Goal: Transaction & Acquisition: Purchase product/service

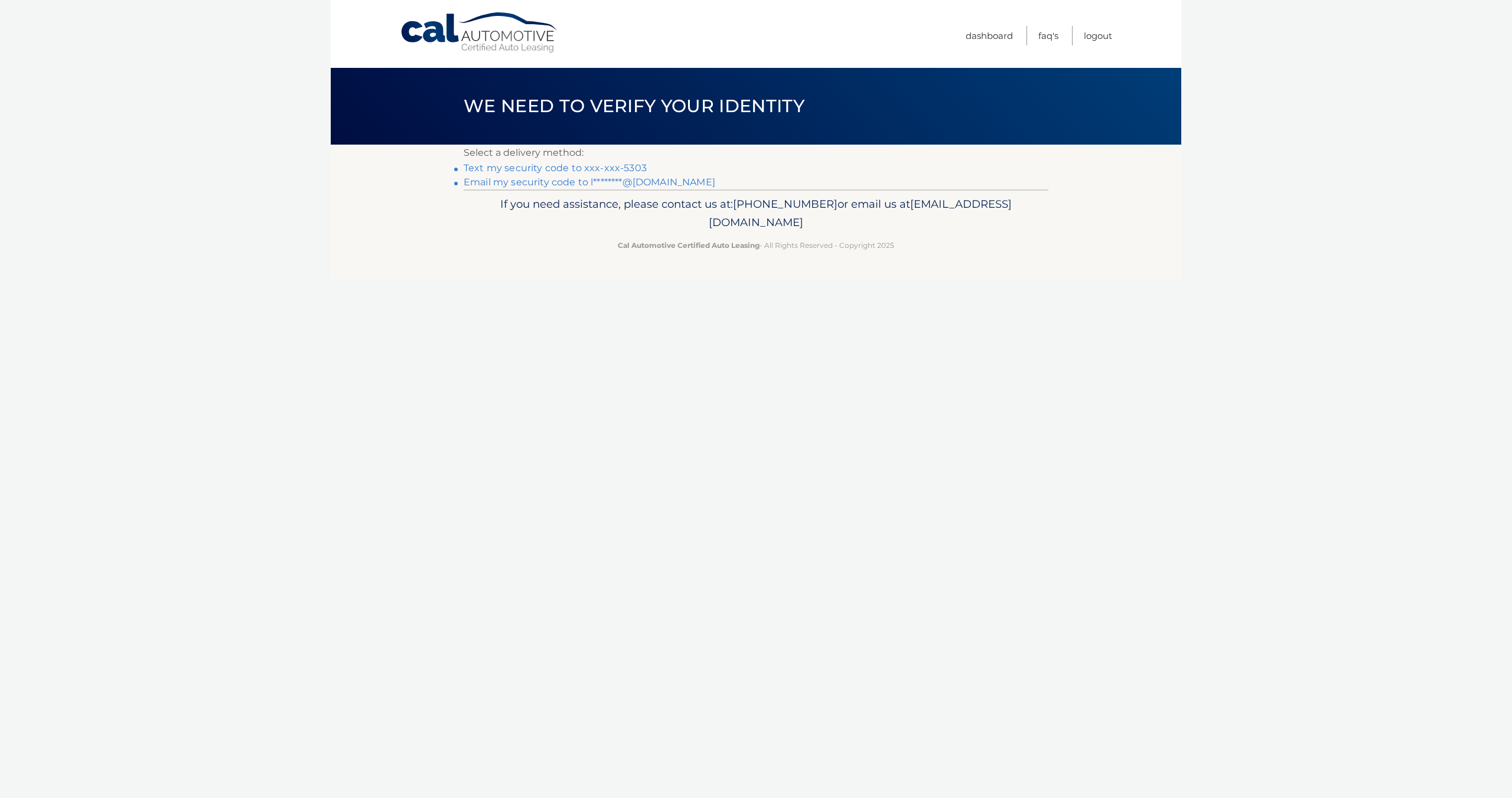
click at [604, 169] on link "Text my security code to xxx-xxx-5303" at bounding box center [555, 167] width 183 height 11
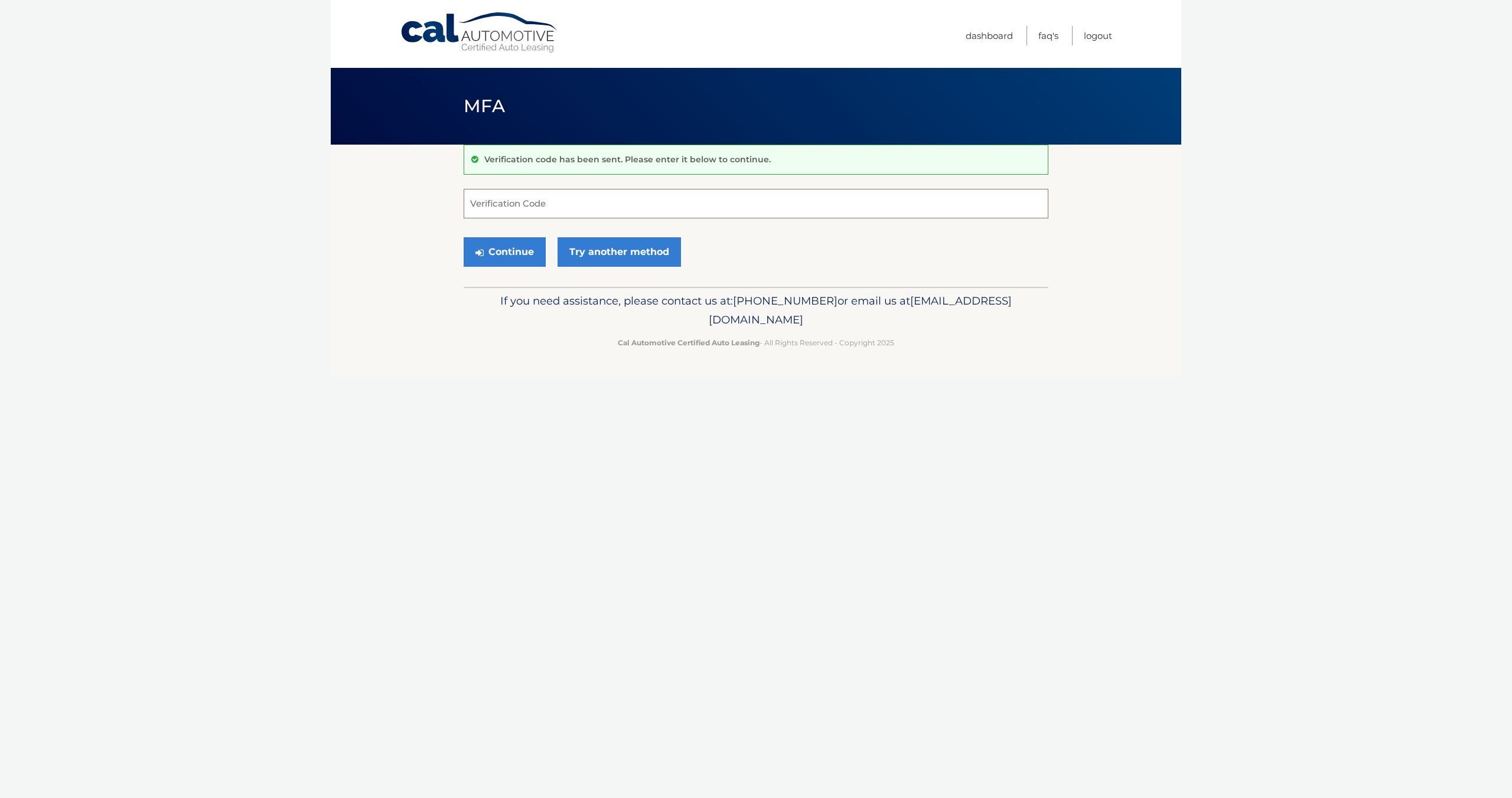
click at [524, 210] on input "Verification Code" at bounding box center [756, 203] width 585 height 29
type input "606483"
click at [529, 255] on button "Continue" at bounding box center [504, 251] width 82 height 29
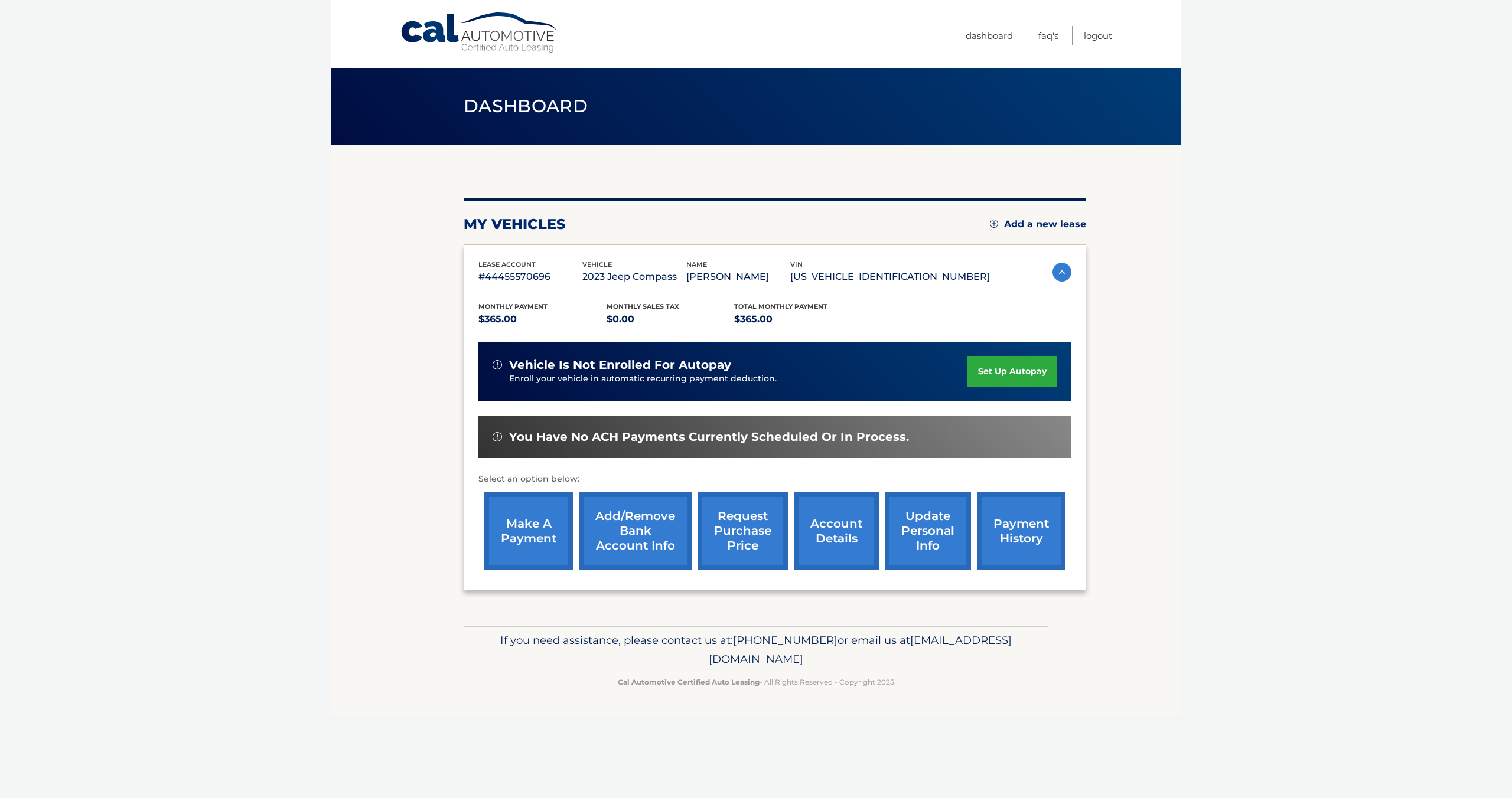
click at [529, 542] on link "make a payment" at bounding box center [529, 531] width 89 height 77
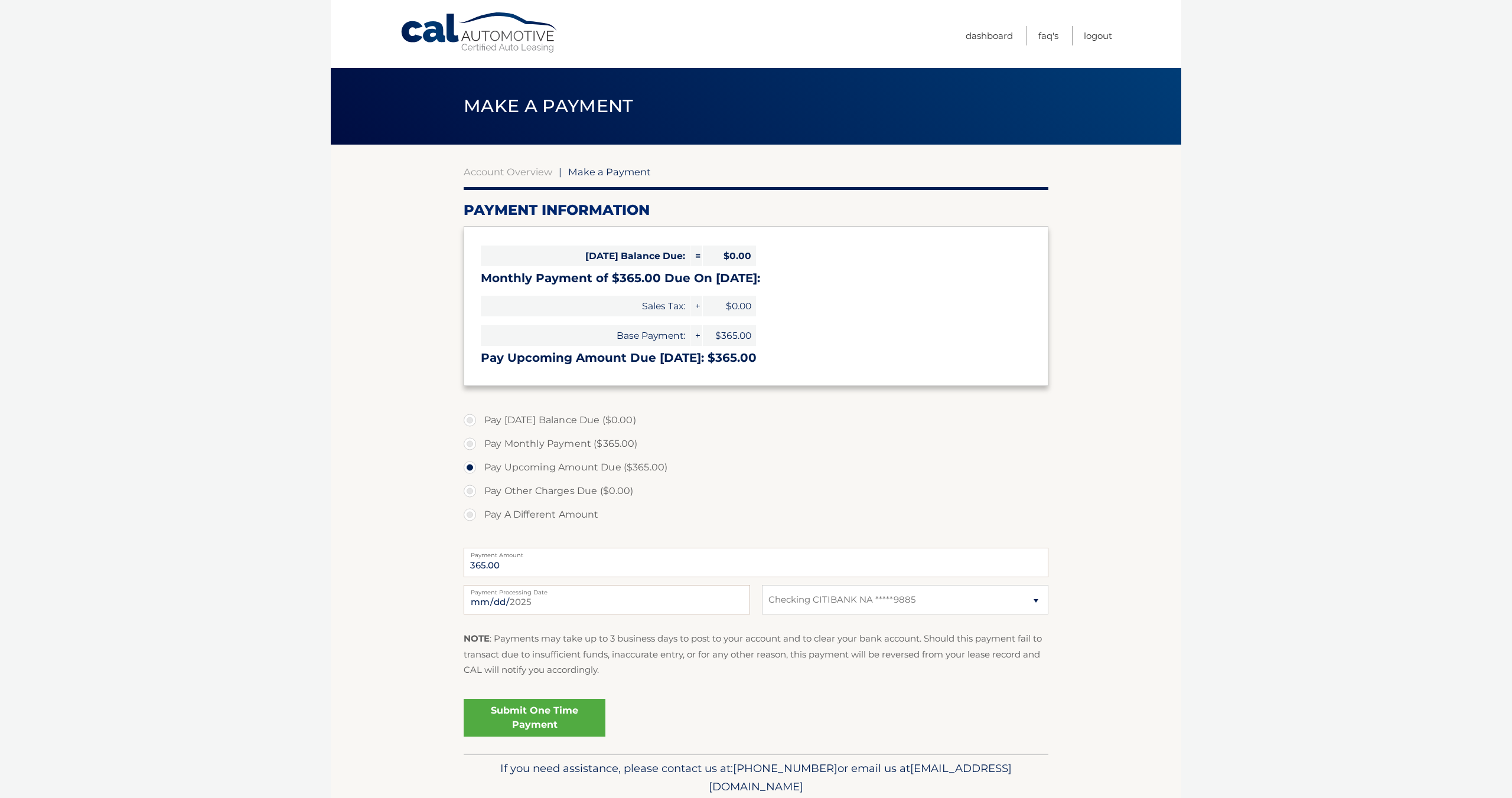
select select "Njk3ZDE4MjUtYmY1Zi00MGVmLTk5Y2EtNjg5MGM2OWEzZTZk"
click at [1035, 601] on select "Select Bank Account Checking CITIBANK NA *****9885" at bounding box center [906, 600] width 286 height 29
click at [911, 605] on select "Select Bank Account Checking CITIBANK NA *****9885" at bounding box center [906, 600] width 286 height 29
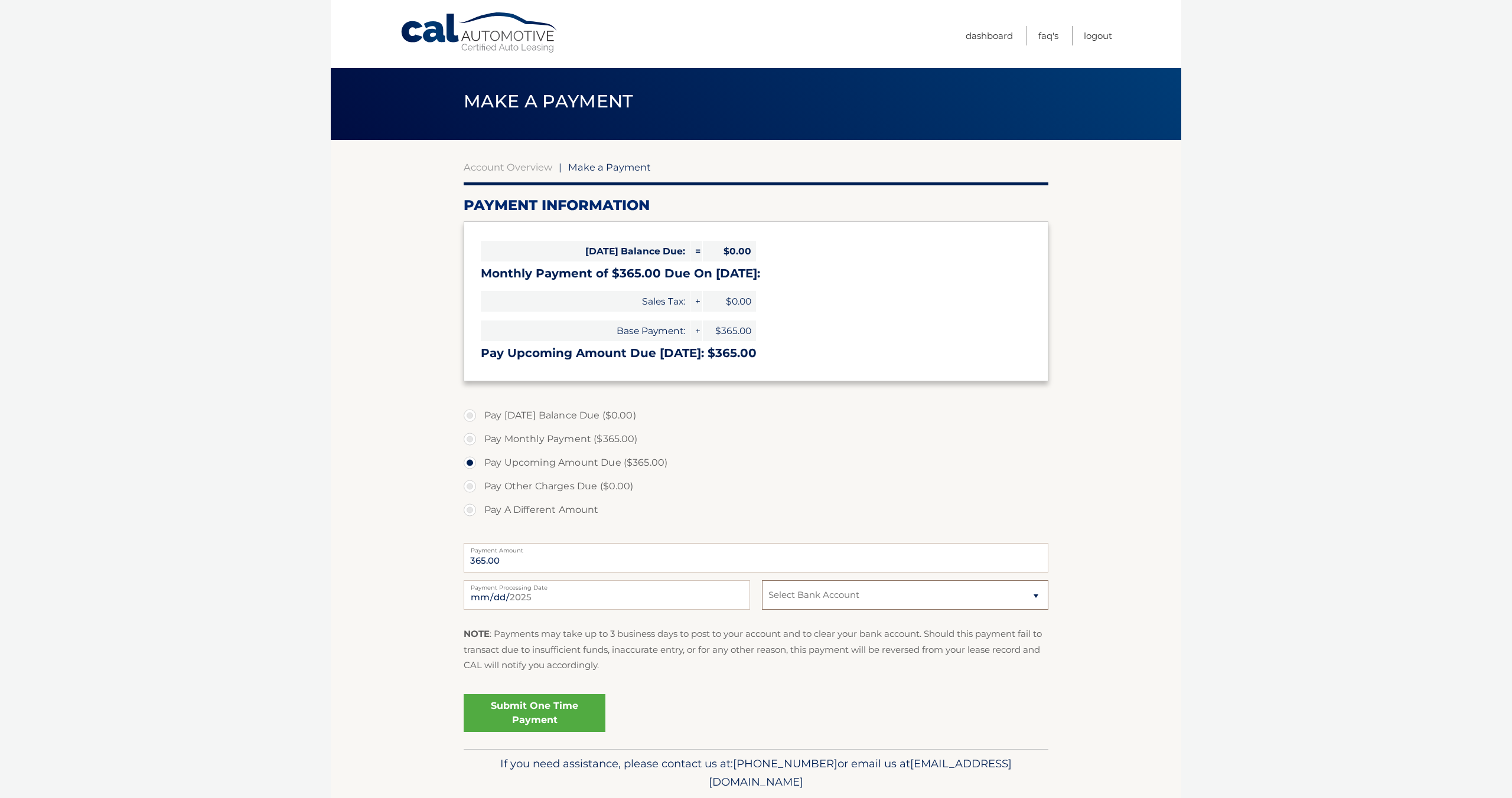
click at [1033, 602] on select "Select Bank Account Checking CITIBANK NA *****9885" at bounding box center [906, 595] width 286 height 29
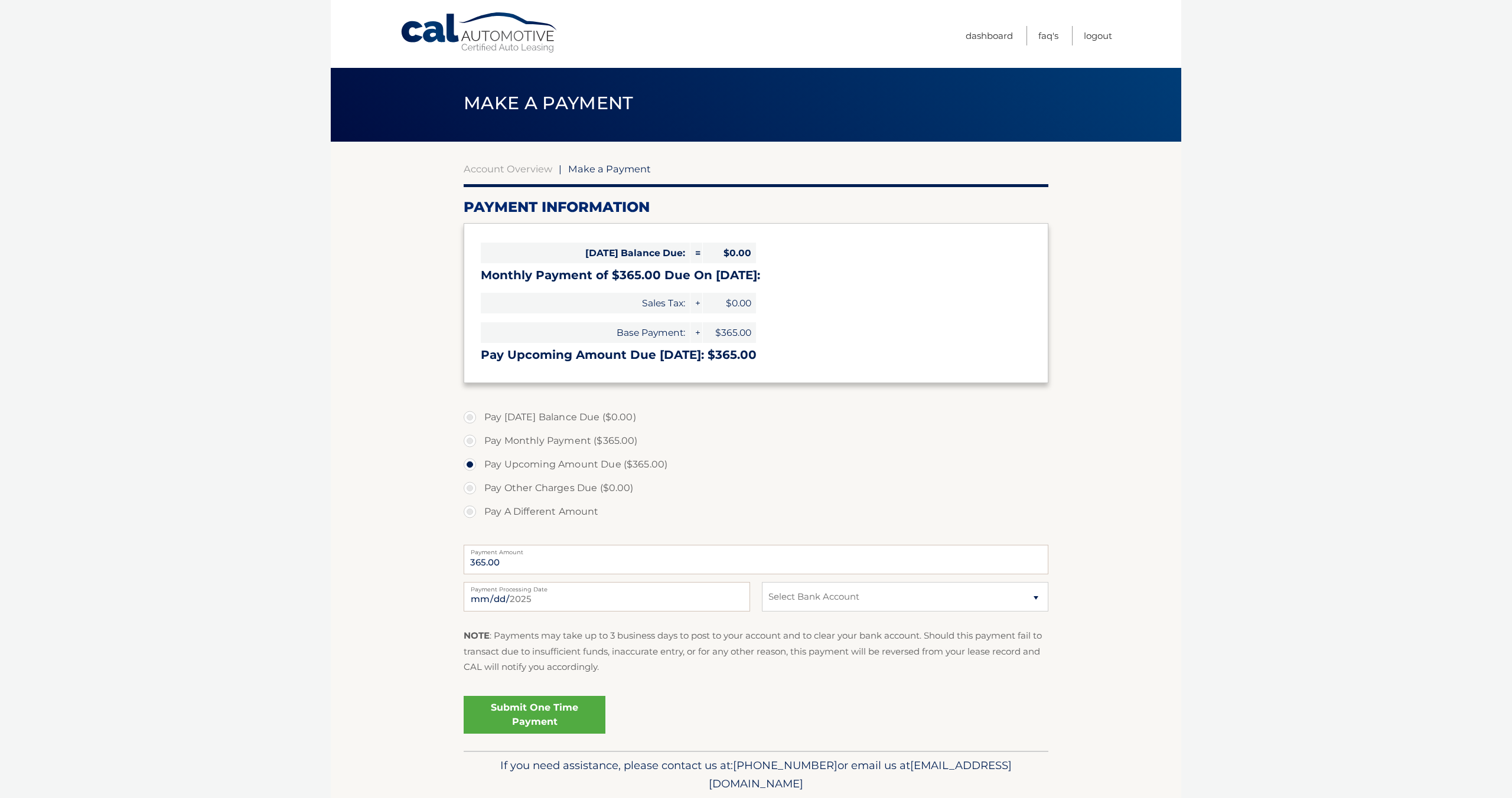
click at [542, 721] on link "Submit One Time Payment" at bounding box center [534, 714] width 142 height 38
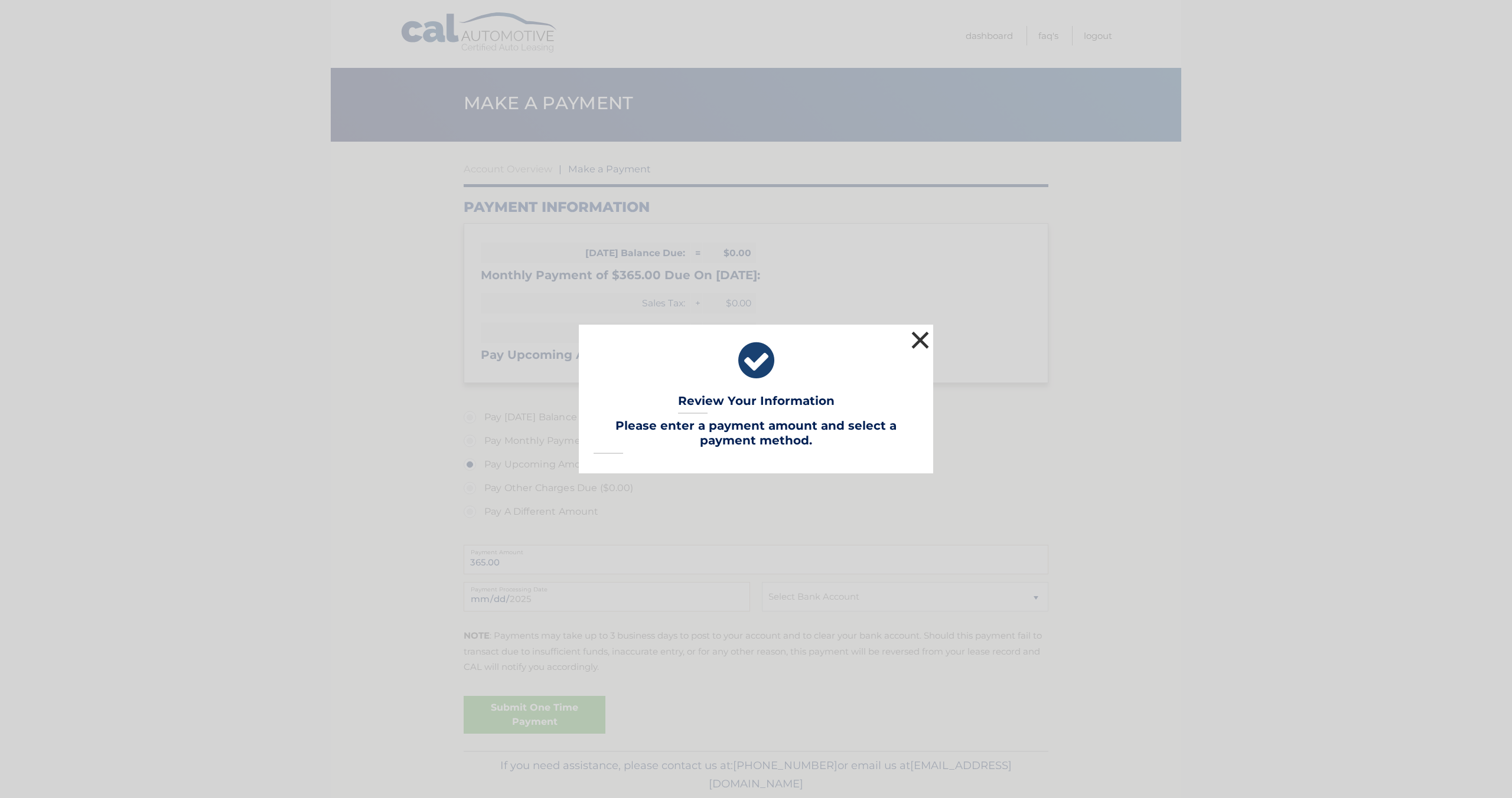
click at [921, 342] on button "×" at bounding box center [920, 340] width 23 height 23
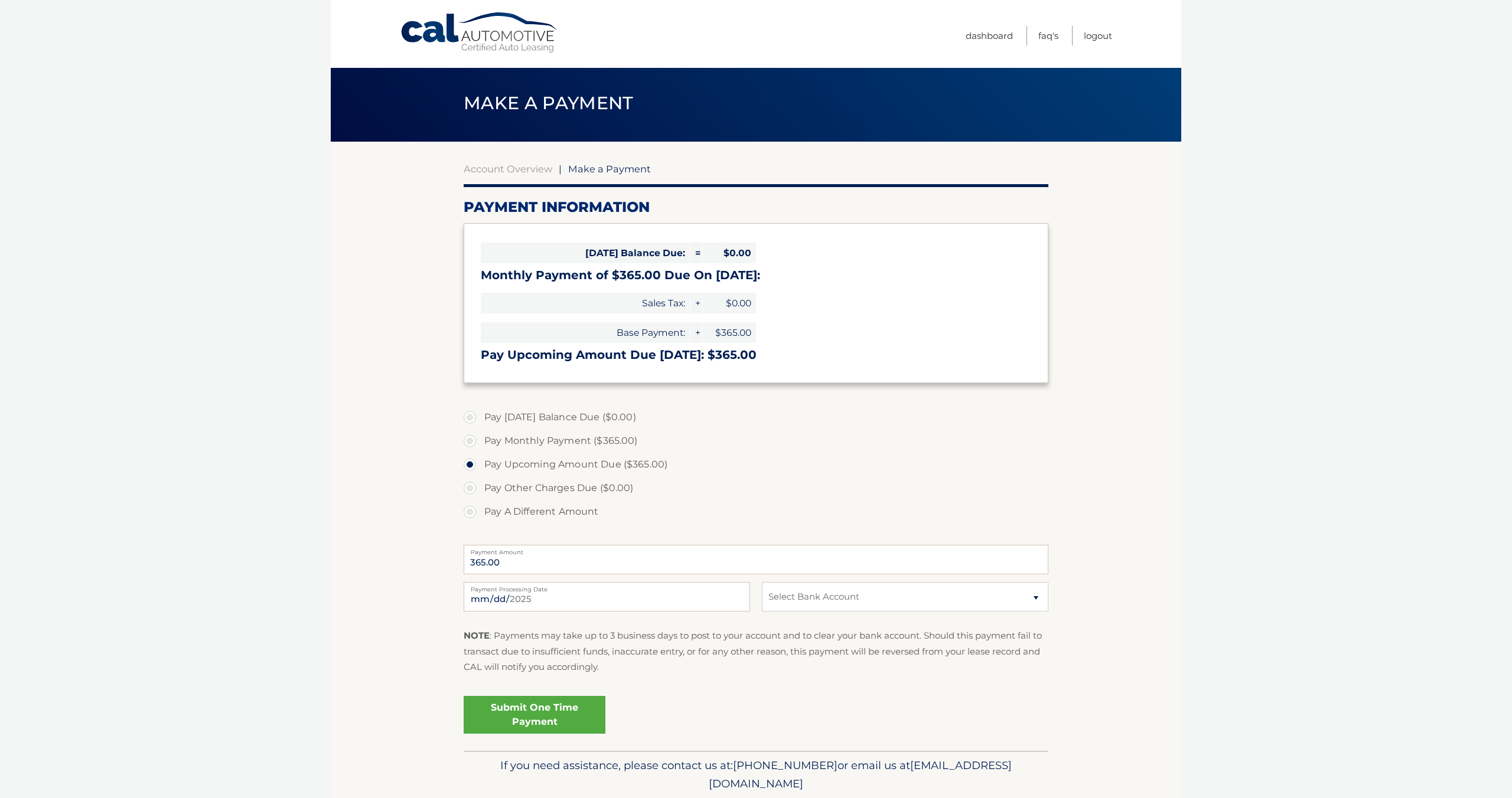
click at [528, 723] on link "Submit One Time Payment" at bounding box center [534, 714] width 142 height 38
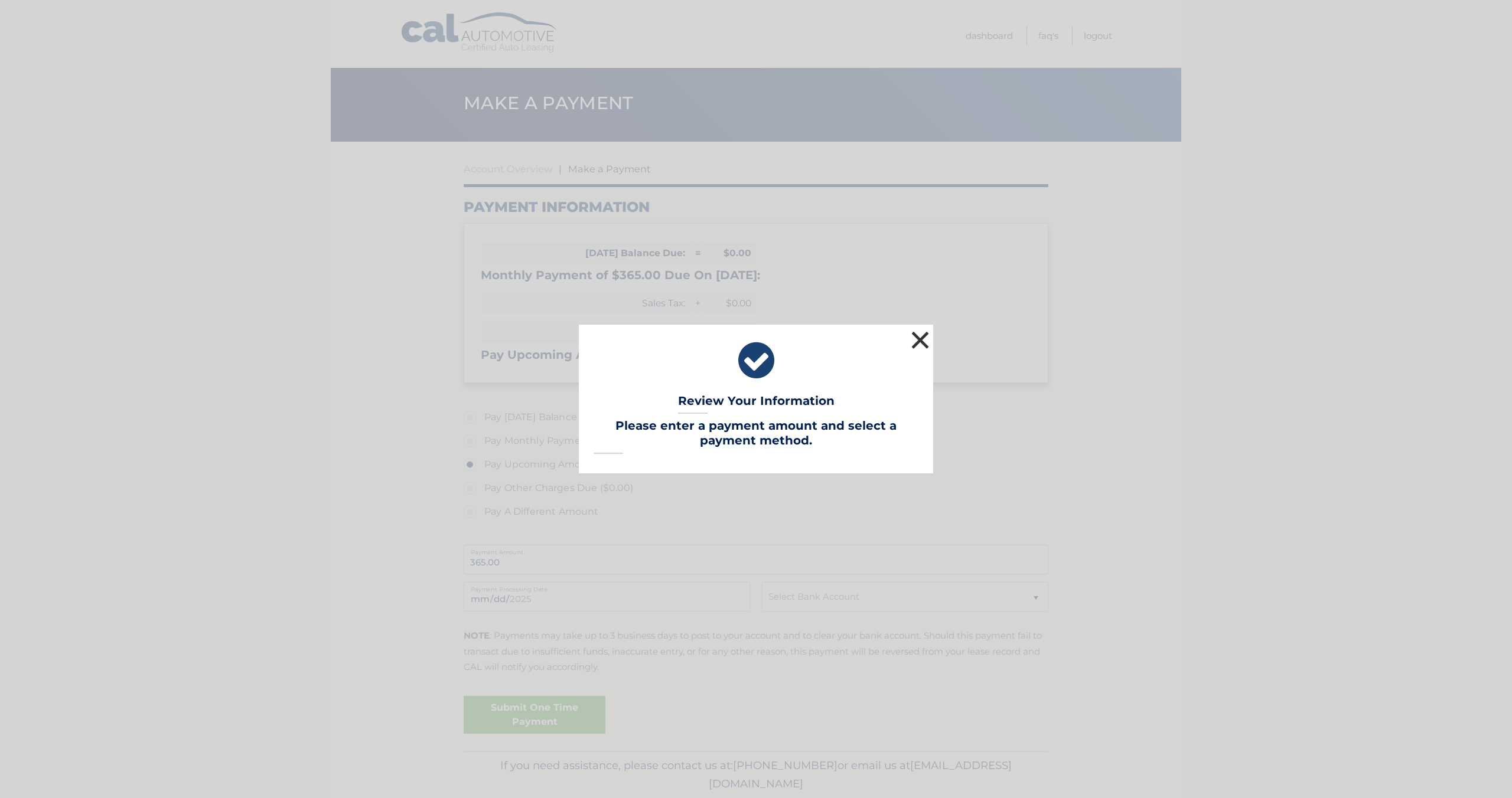
click at [921, 347] on button "×" at bounding box center [920, 340] width 23 height 23
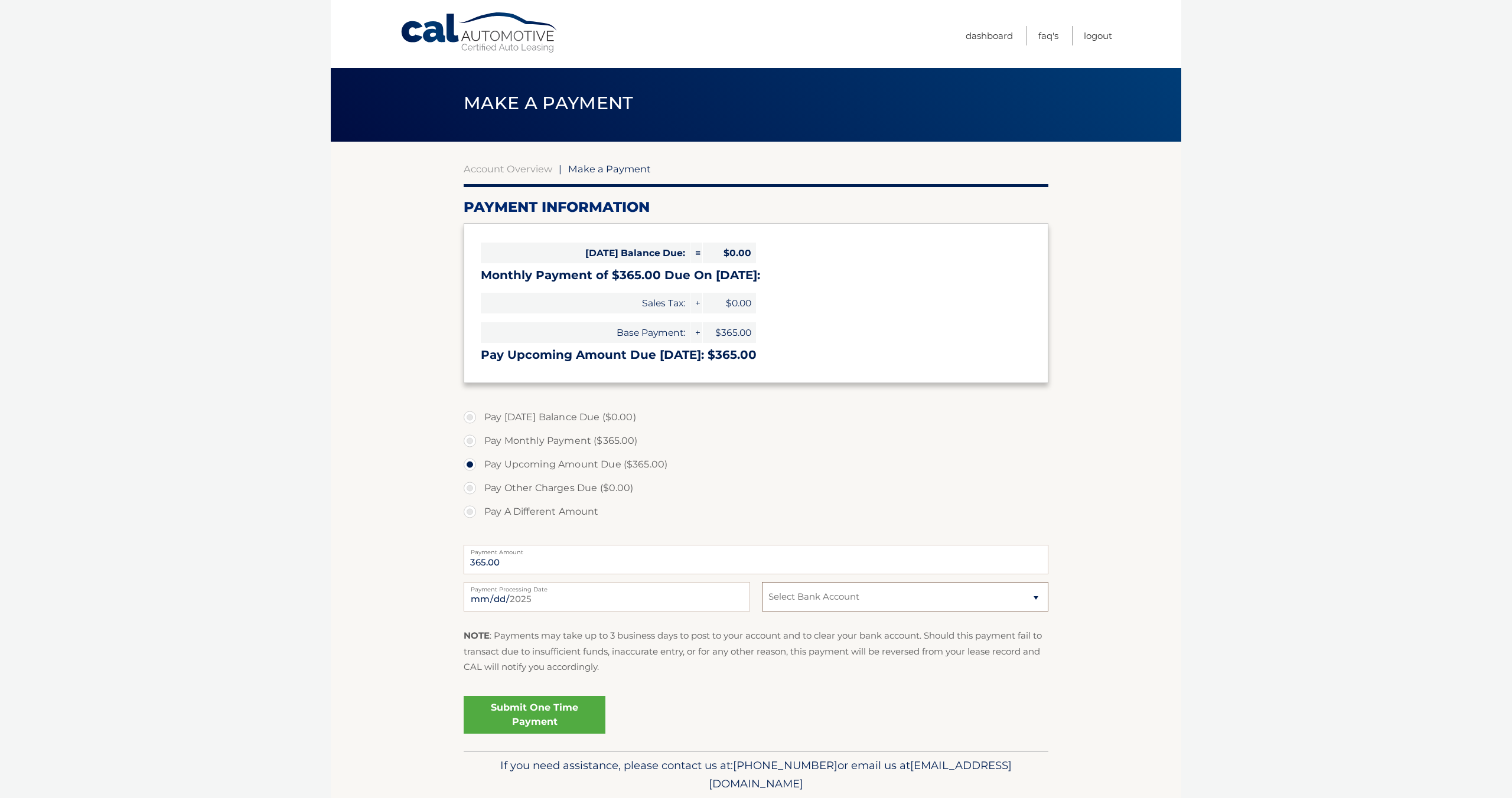
click at [1035, 597] on select "Select Bank Account Checking CITIBANK NA *****9885" at bounding box center [906, 596] width 286 height 29
select select "Njk3ZDE4MjUtYmY1Zi00MGVmLTk5Y2EtNjg5MGM2OWEzZTZk"
click at [539, 712] on link "Submit One Time Payment" at bounding box center [534, 714] width 142 height 38
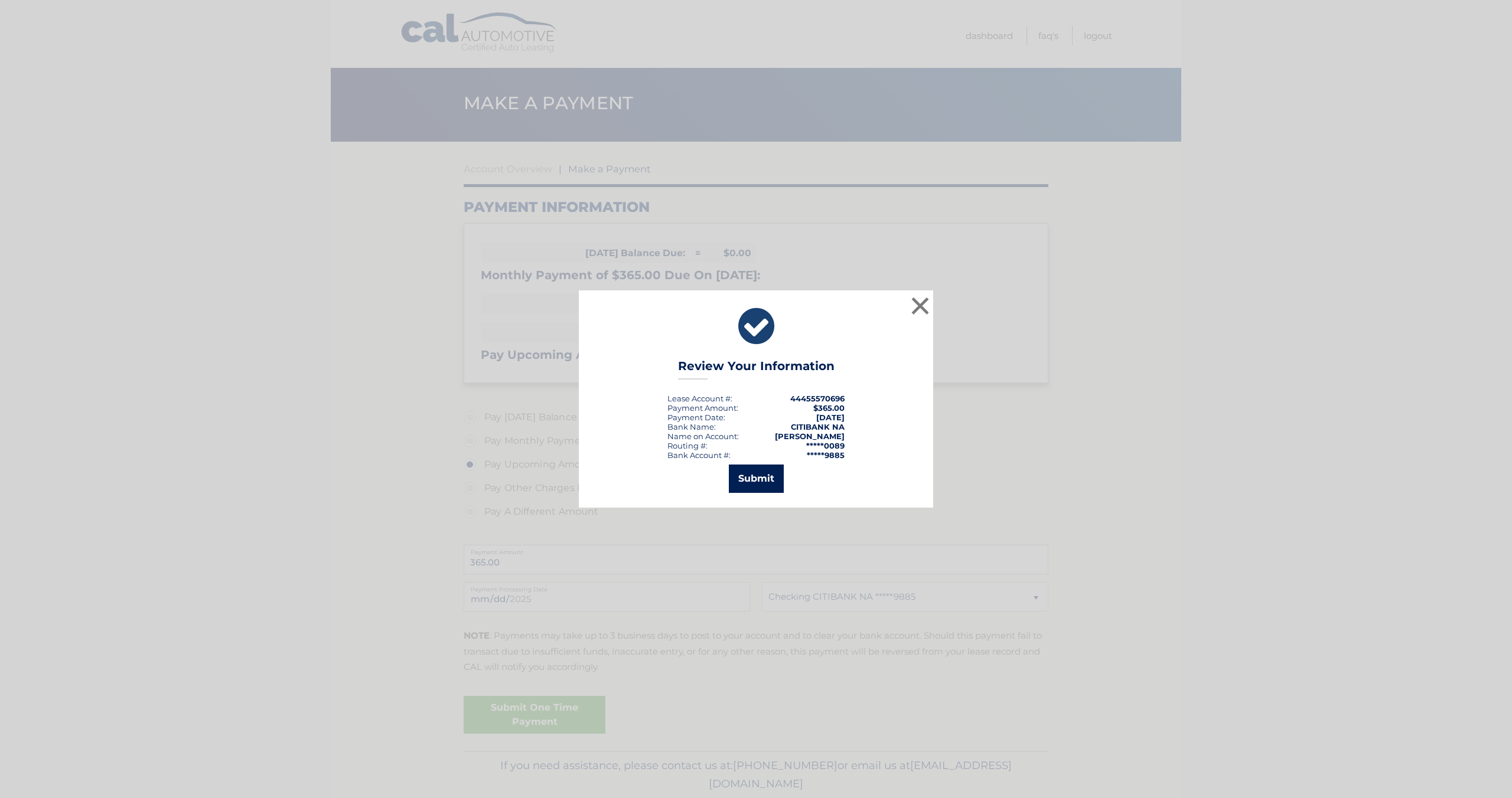
click at [761, 480] on button "Submit" at bounding box center [756, 479] width 55 height 28
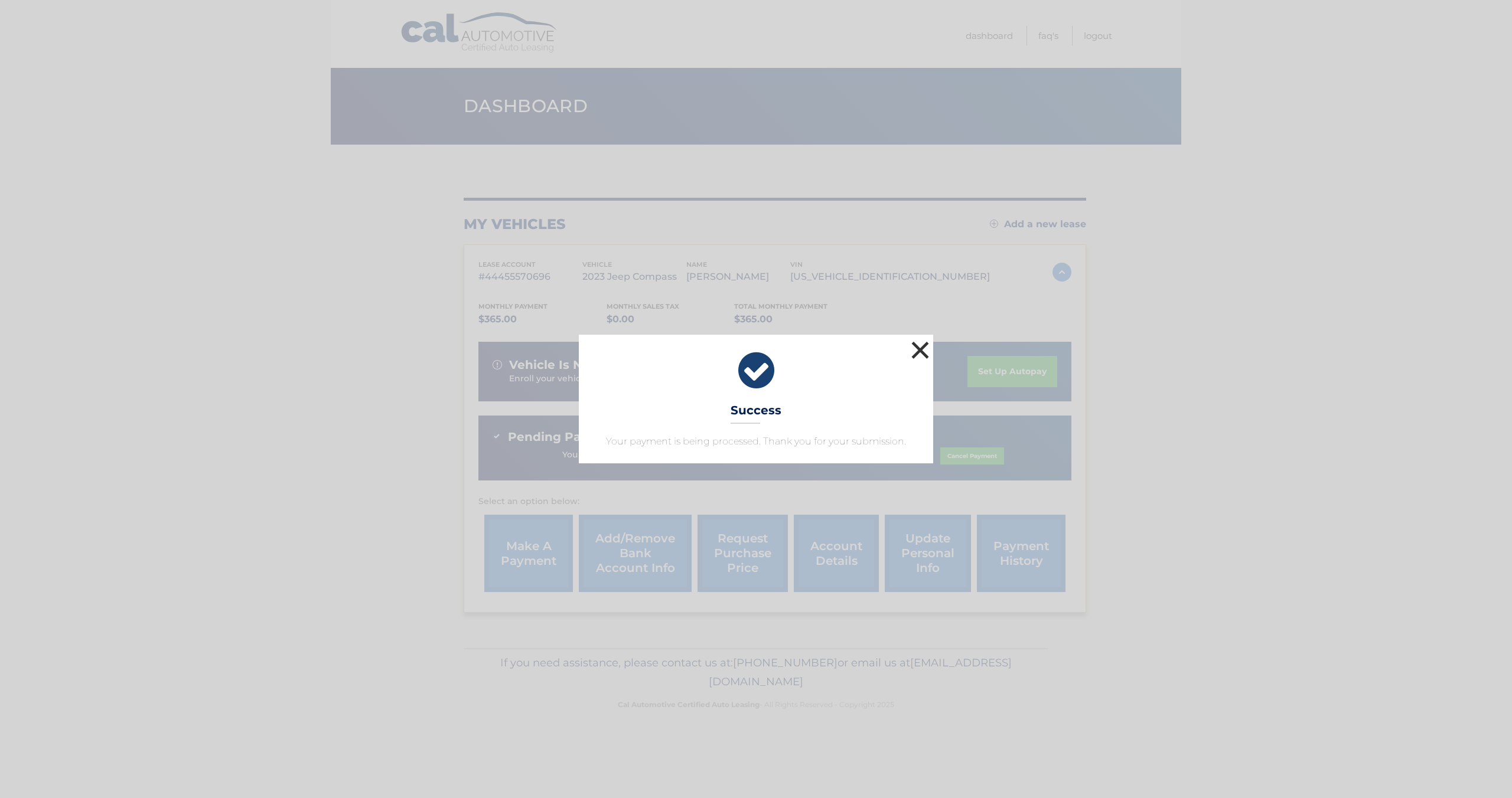
click at [916, 352] on button "×" at bounding box center [920, 350] width 23 height 23
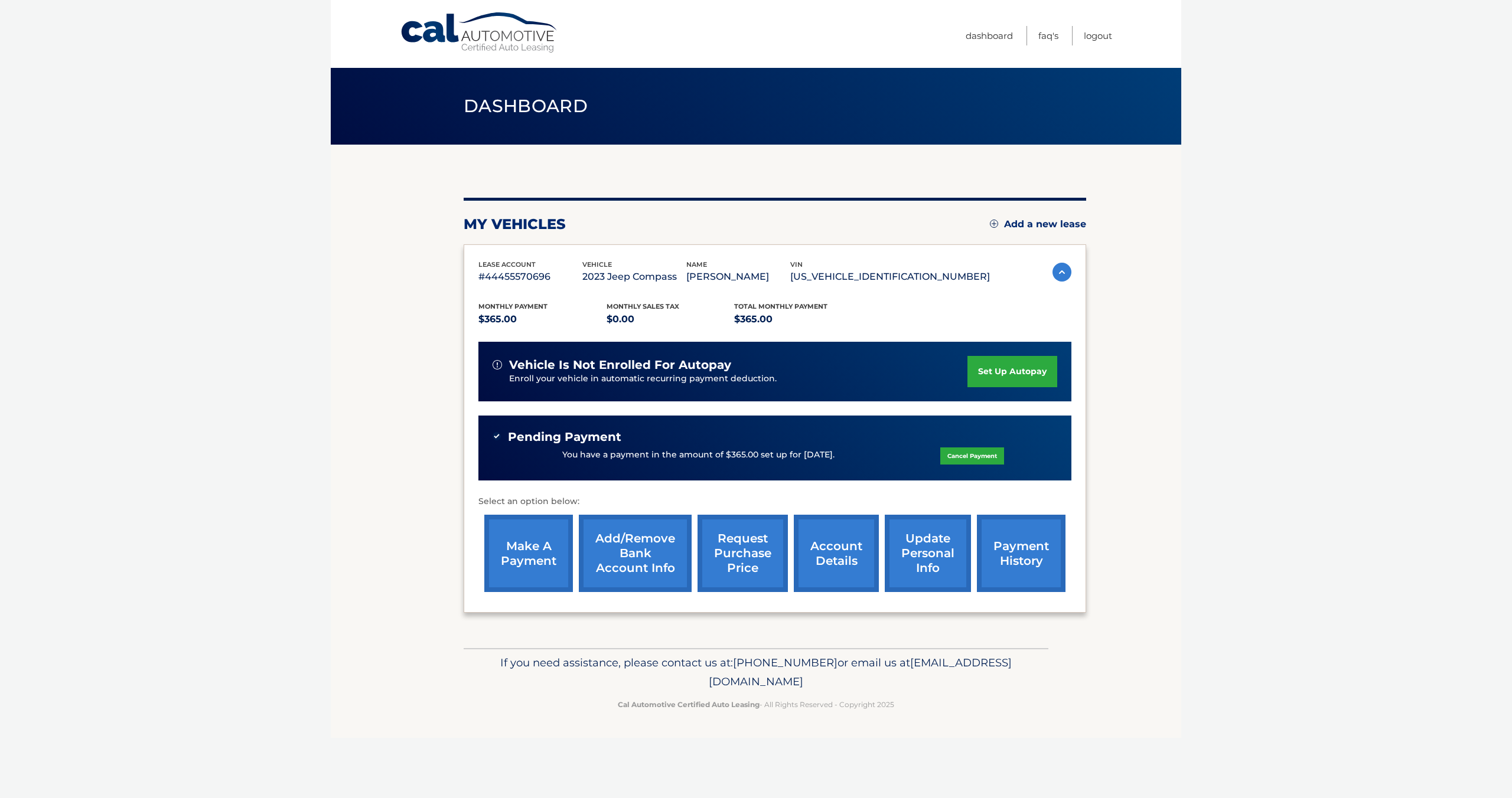
click at [462, 742] on div "Cal Automotive Menu Dashboard FAQ's Logout vin" at bounding box center [756, 399] width 850 height 798
click at [622, 770] on div "Cal Automotive Menu Dashboard FAQ's Logout vin" at bounding box center [756, 399] width 850 height 798
click at [529, 717] on footer "If you need assistance, please contact us at: [PHONE_NUMBER] or email us at [EM…" at bounding box center [756, 692] width 850 height 90
click at [452, 774] on div "Cal Automotive Menu Dashboard FAQ's Logout vin" at bounding box center [756, 399] width 850 height 798
